Goal: Transaction & Acquisition: Purchase product/service

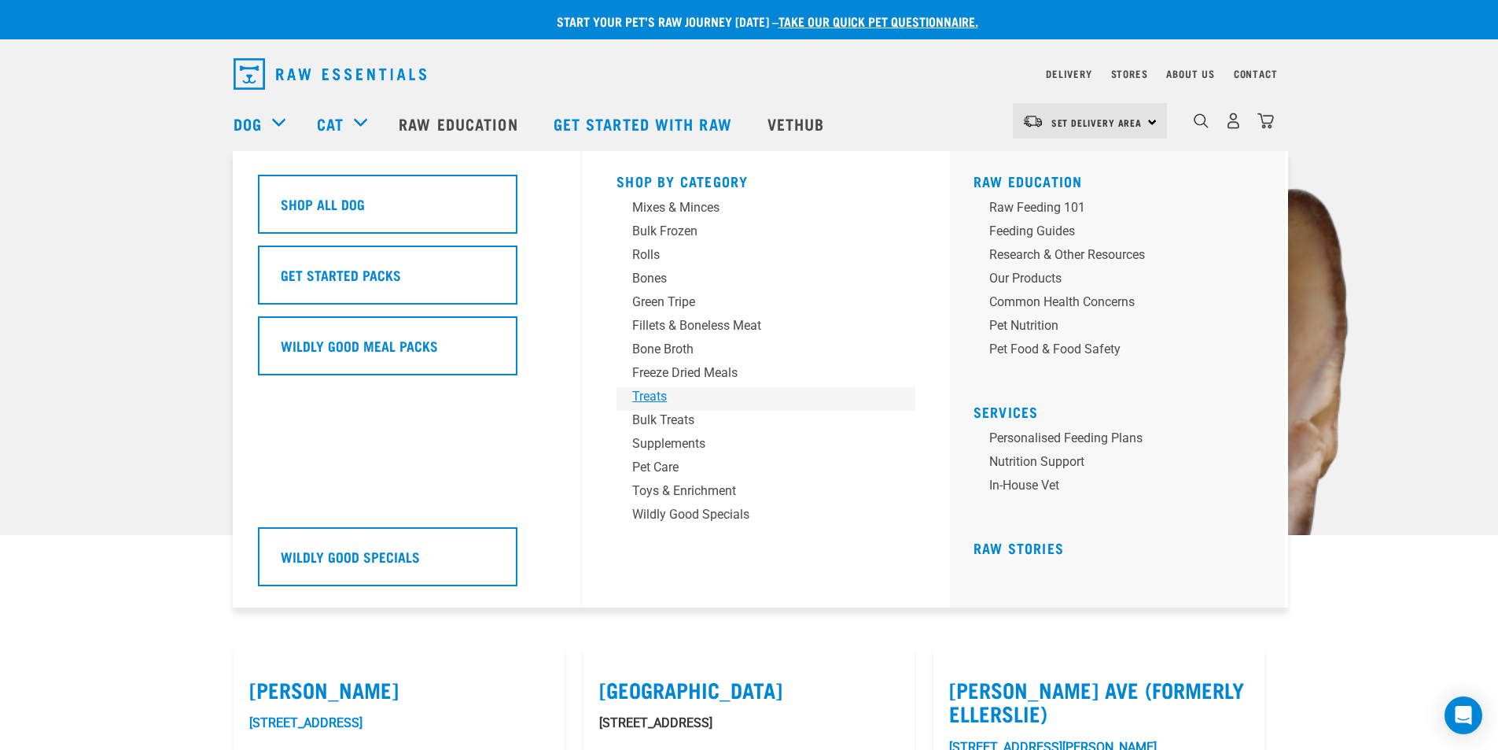
click at [647, 398] on div "Treats" at bounding box center [754, 396] width 245 height 19
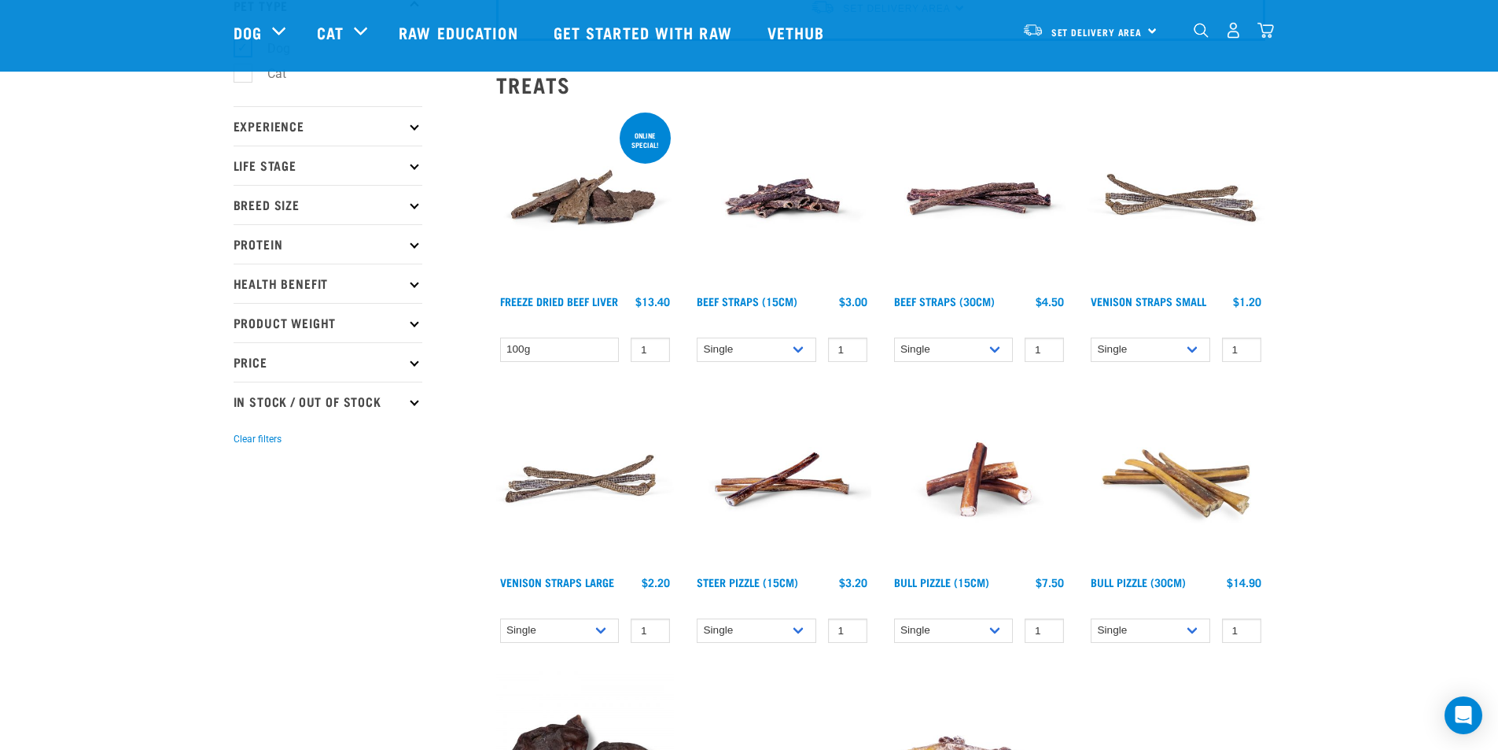
scroll to position [131, 0]
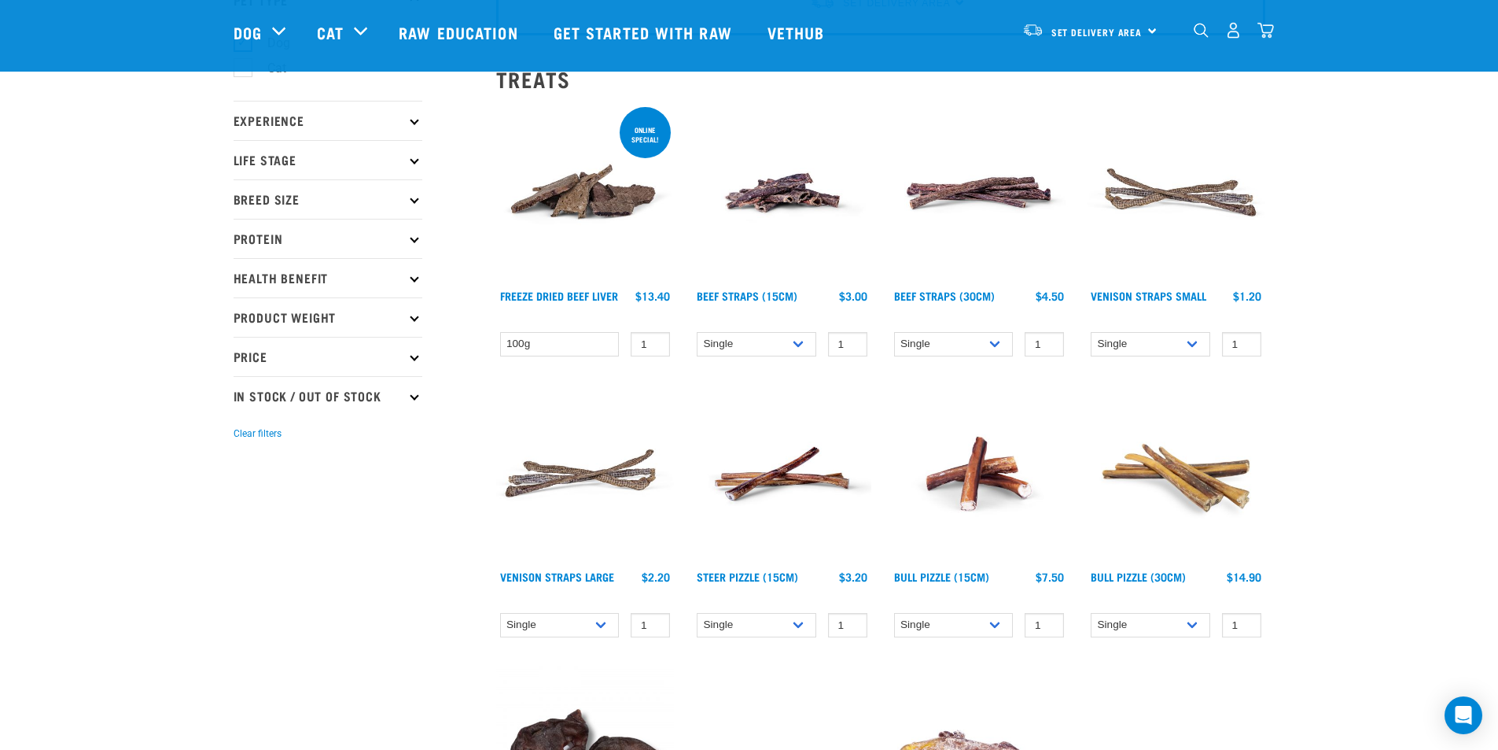
click at [1215, 480] on img at bounding box center [1176, 474] width 179 height 179
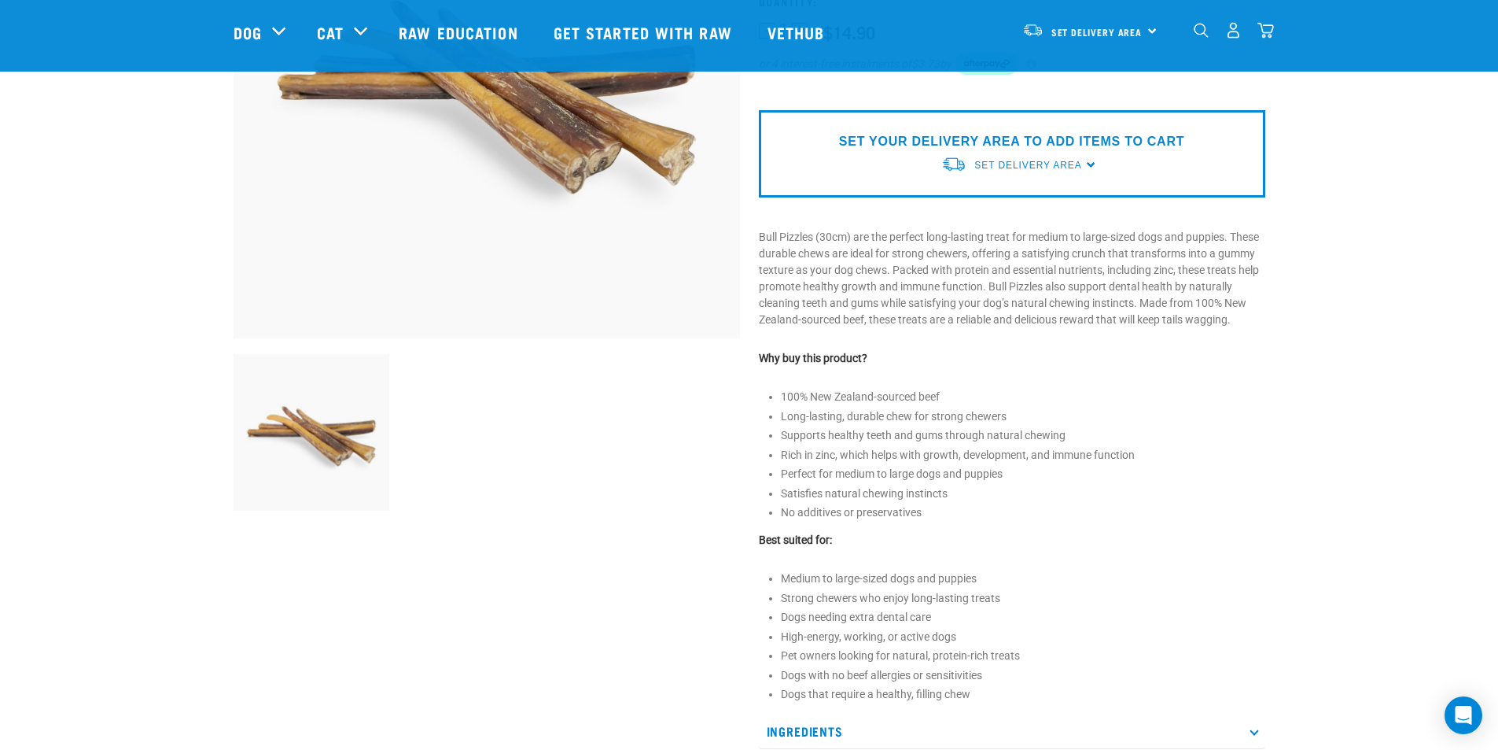
scroll to position [289, 0]
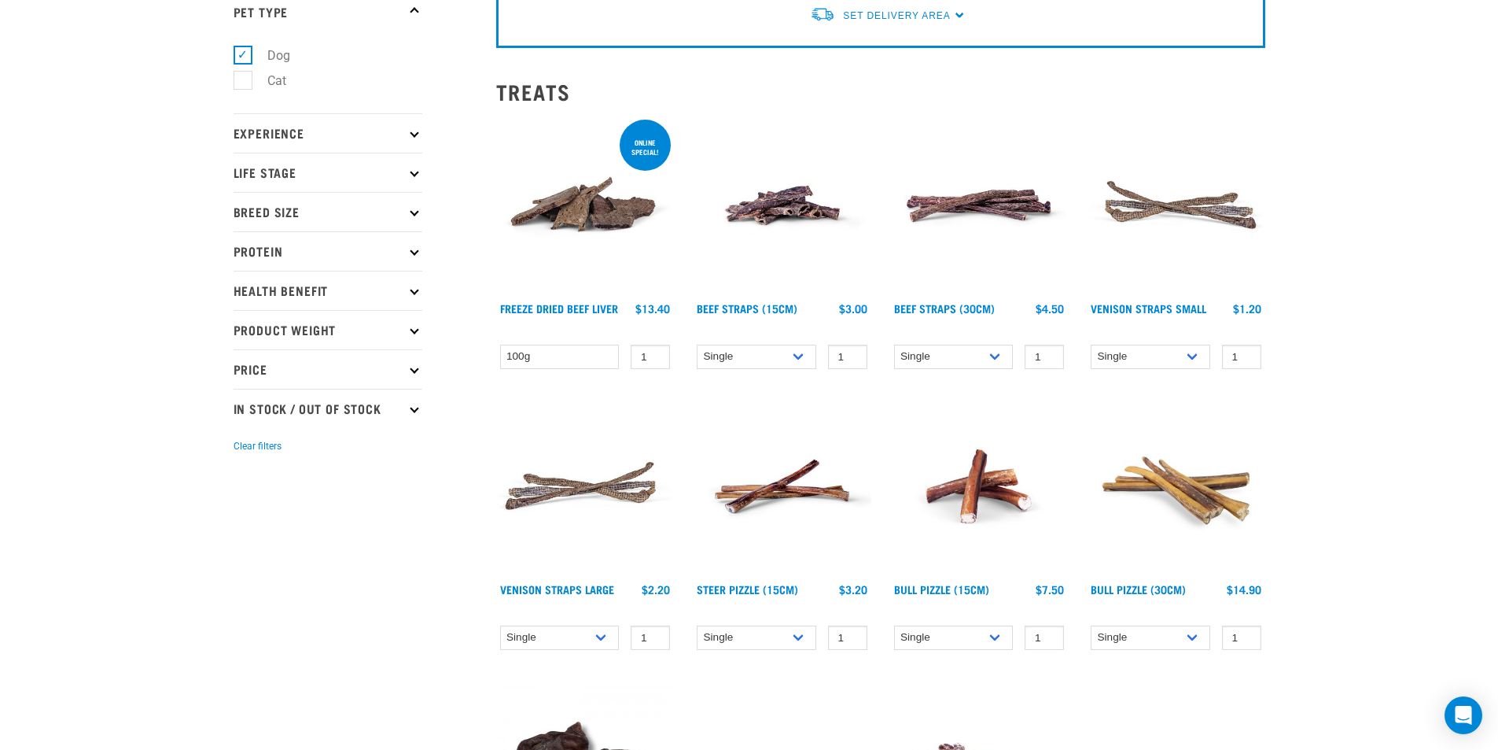
click at [782, 484] on img at bounding box center [782, 486] width 179 height 179
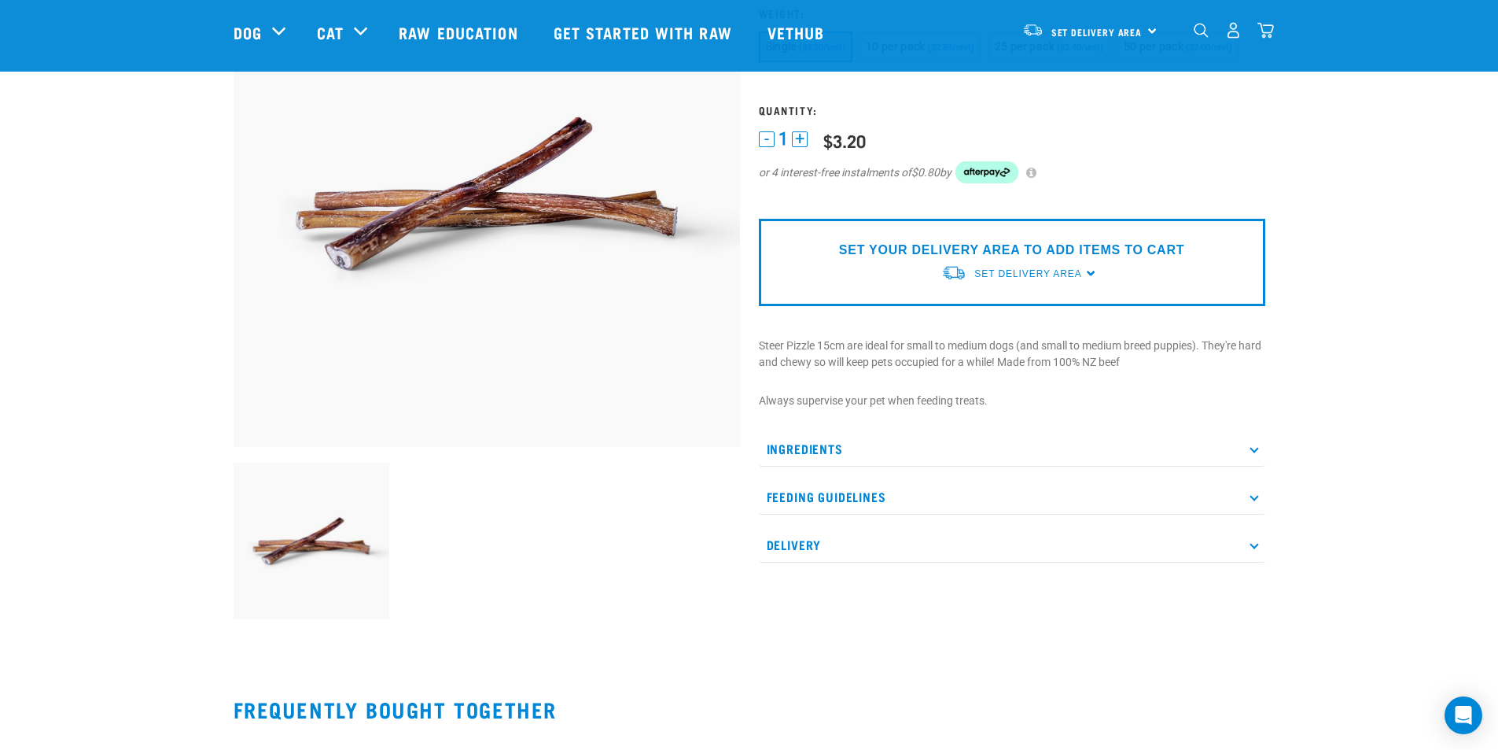
scroll to position [183, 0]
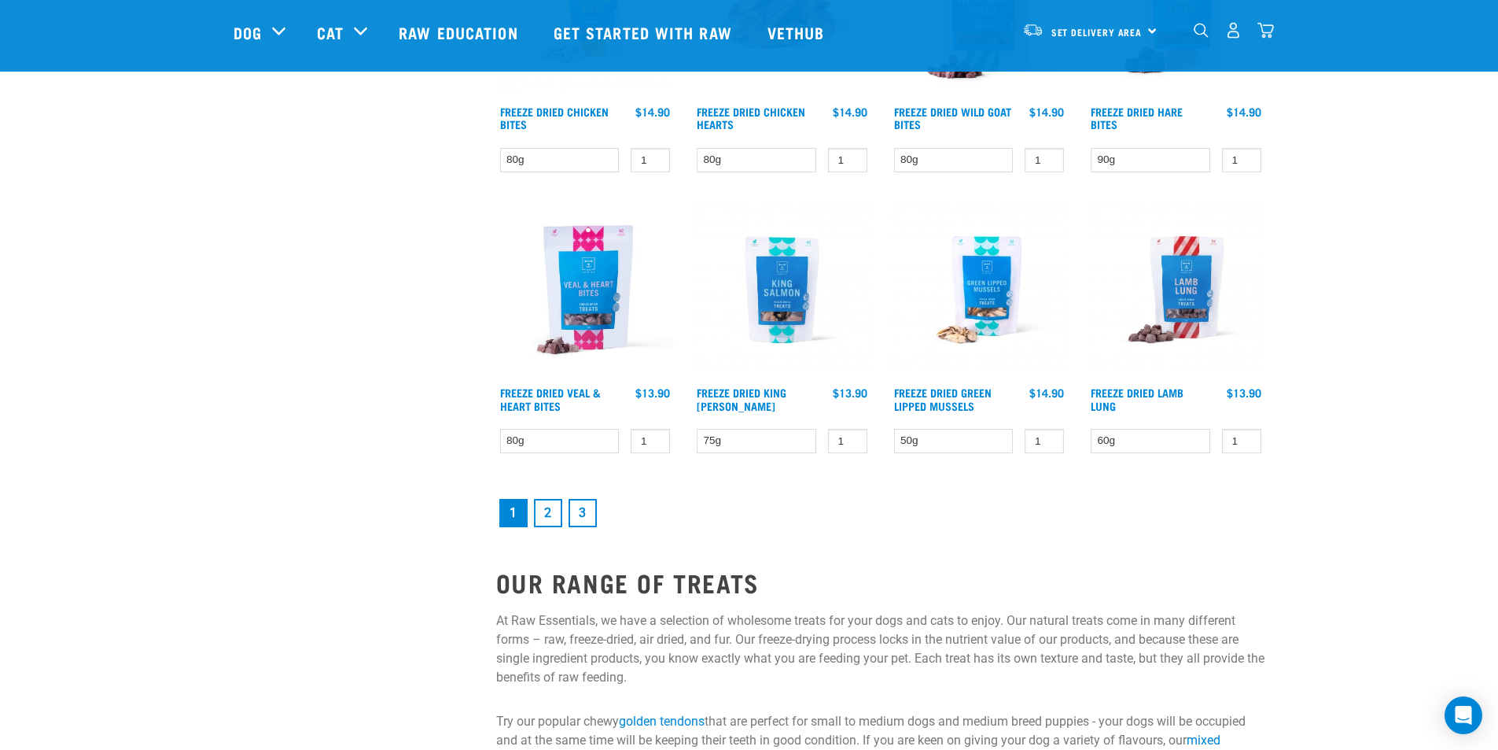
scroll to position [2006, 0]
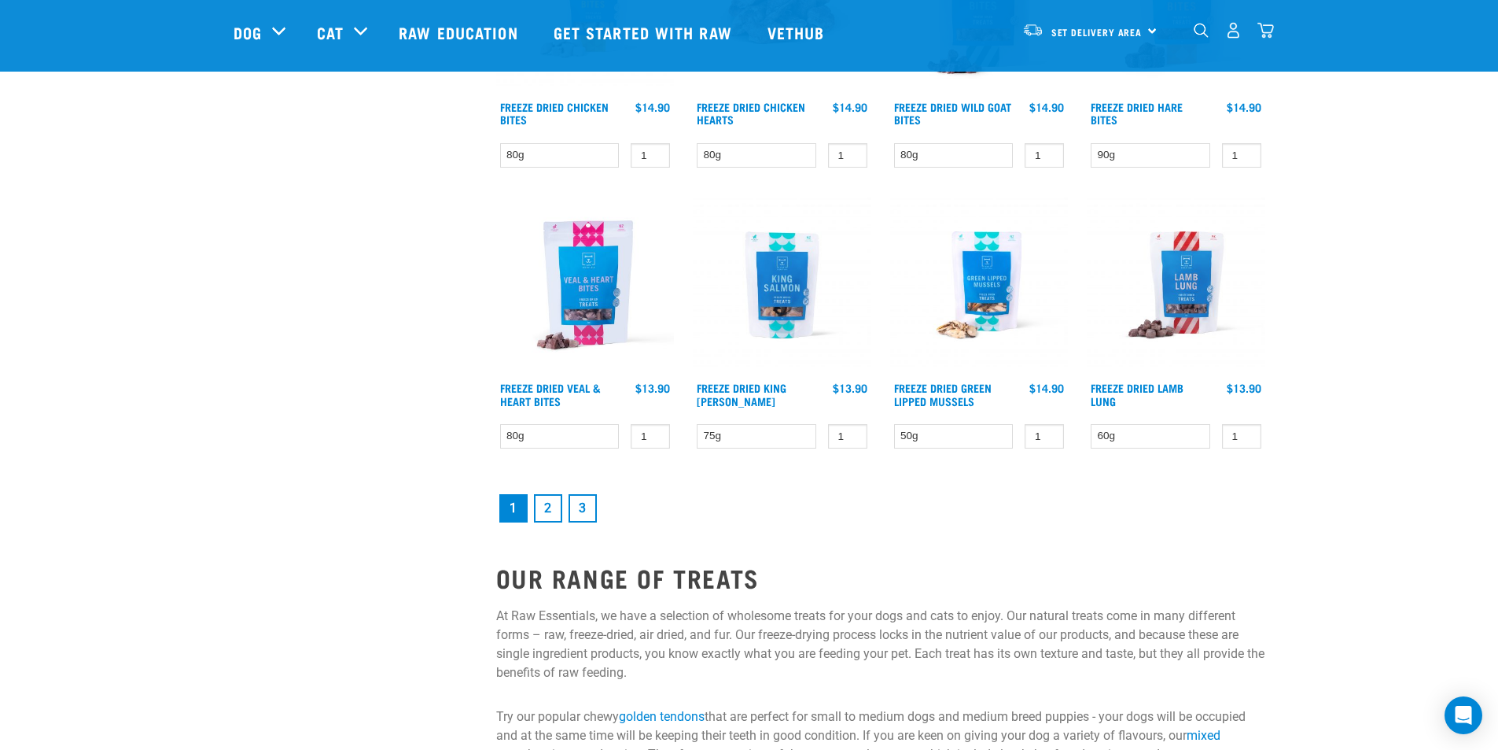
click at [555, 504] on link "2" at bounding box center [548, 508] width 28 height 28
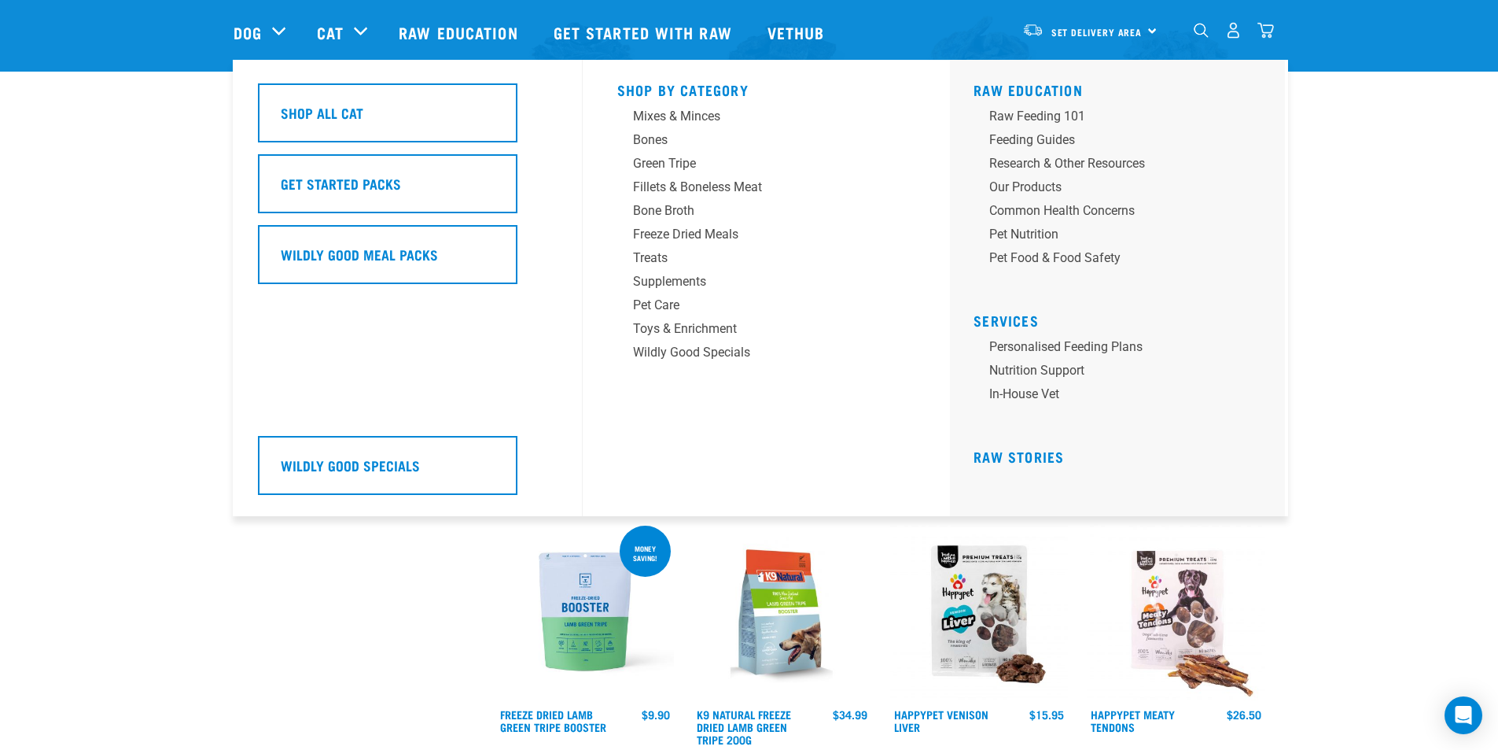
scroll to position [734, 0]
